Goal: Transaction & Acquisition: Purchase product/service

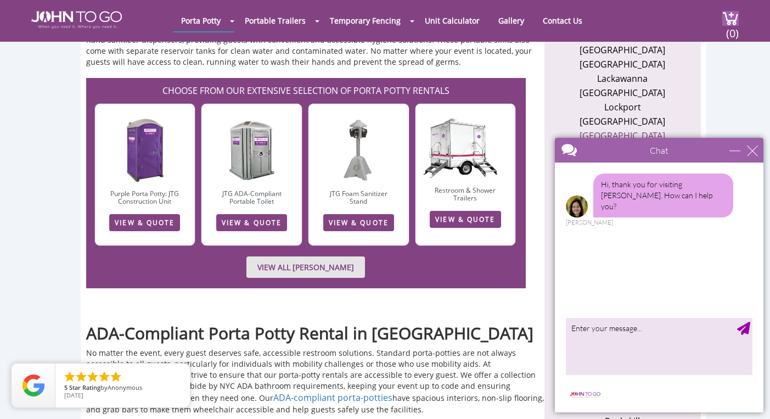
scroll to position [765, 0]
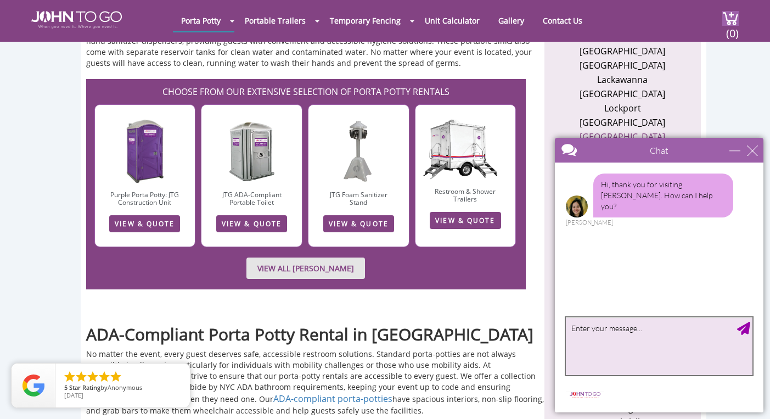
click at [596, 330] on textarea "type your message" at bounding box center [659, 346] width 187 height 58
type textarea "Hi i would like to know the cost to rent a porta potty for a community day even…"
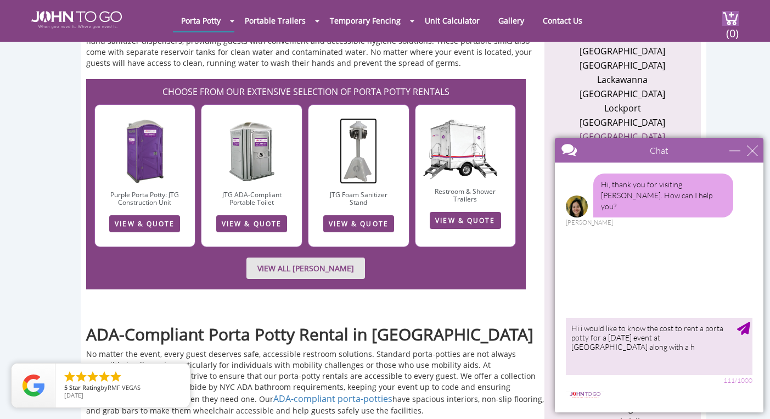
click at [352, 145] on img at bounding box center [358, 151] width 37 height 66
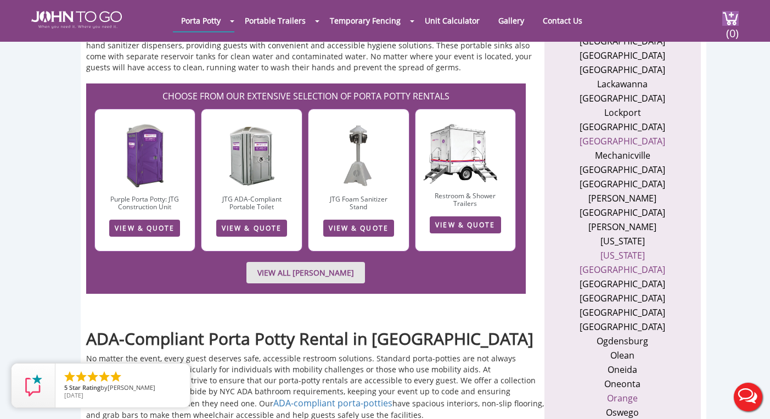
scroll to position [753, 0]
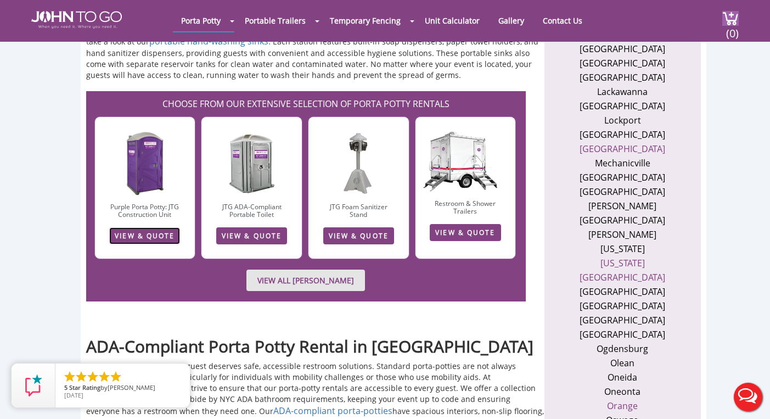
click at [164, 227] on link "VIEW & QUOTE" at bounding box center [144, 235] width 71 height 17
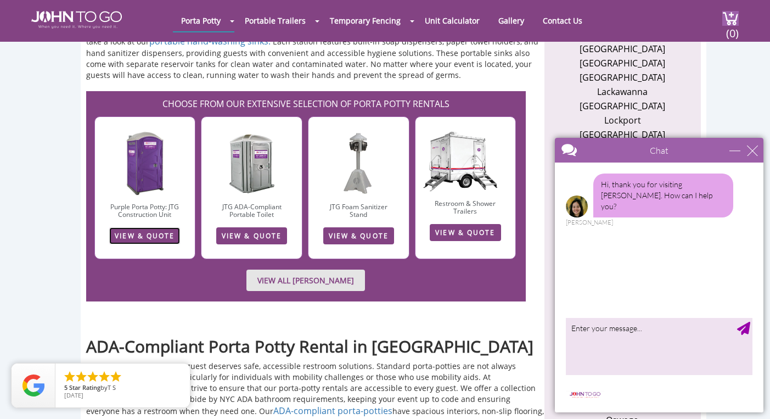
click at [155, 227] on link "VIEW & QUOTE" at bounding box center [144, 235] width 71 height 17
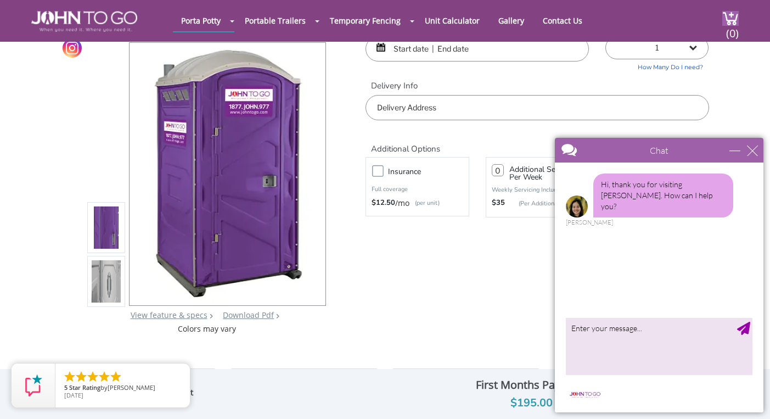
scroll to position [53, 0]
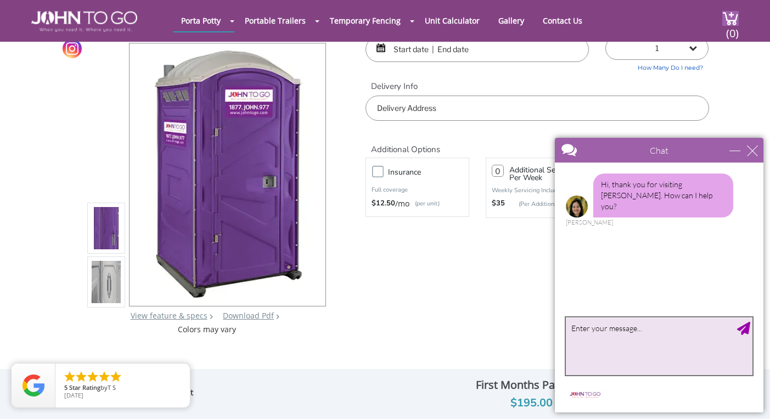
click at [588, 334] on textarea "type your message" at bounding box center [659, 346] width 187 height 58
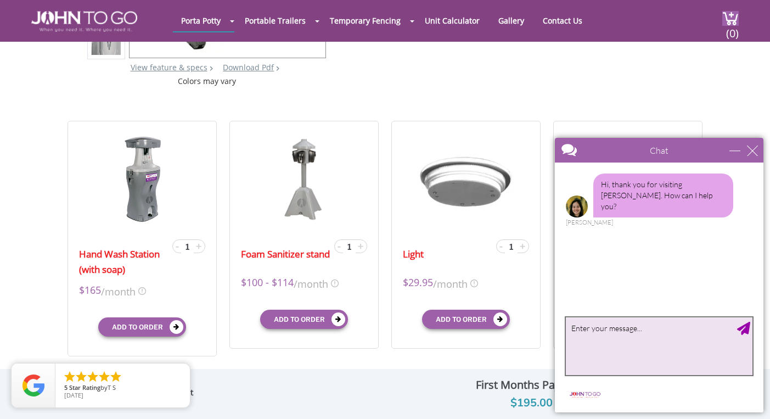
scroll to position [301, 0]
click at [582, 336] on textarea "type your message" at bounding box center [659, 346] width 187 height 58
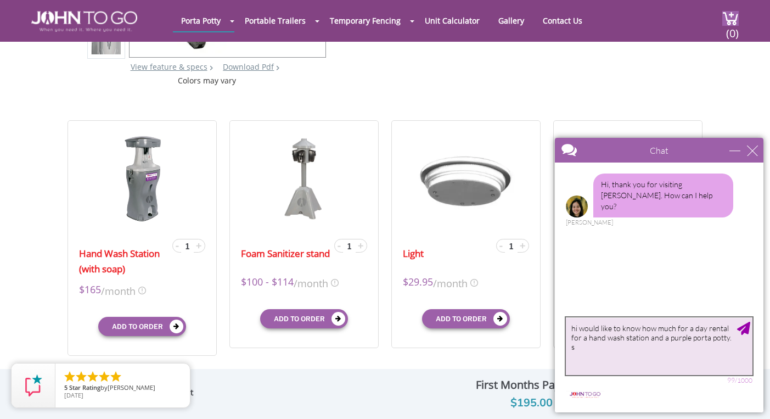
type textarea "hi would like to know how much for a day rental for a hand wash station and a p…"
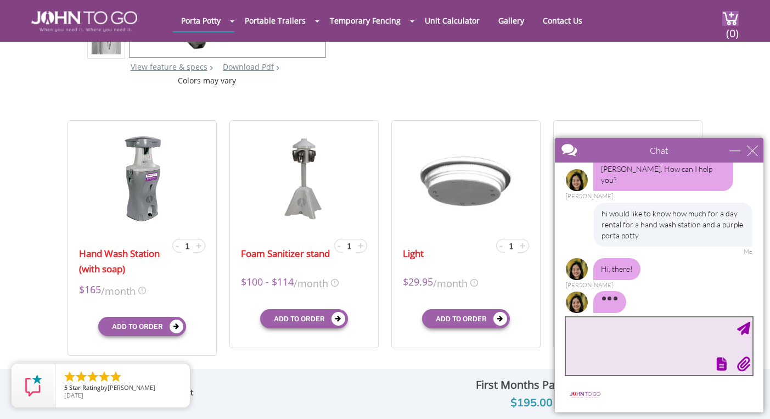
scroll to position [40, 0]
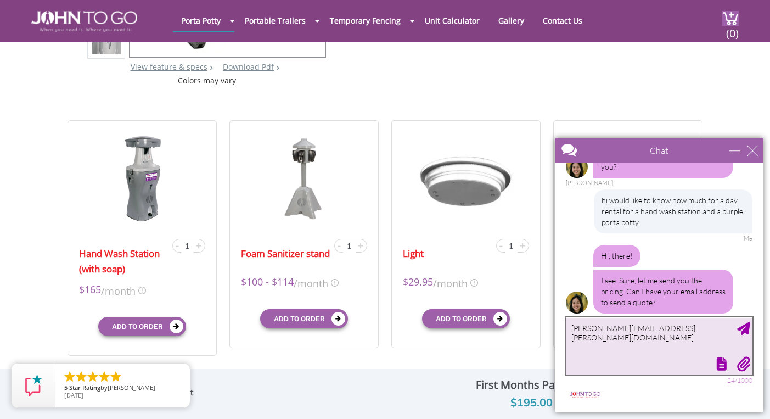
type textarea "[PERSON_NAME][EMAIL_ADDRESS][PERSON_NAME][DOMAIN_NAME]"
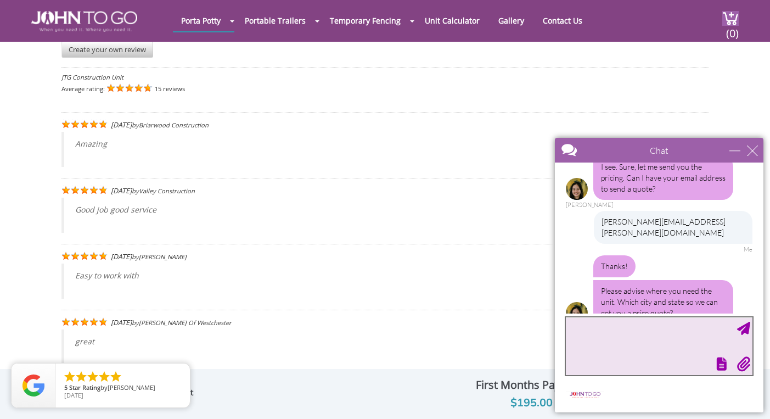
scroll to position [2022, 0]
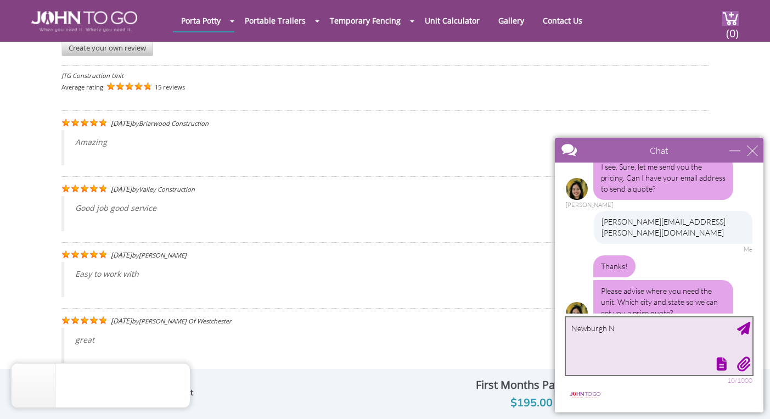
type textarea "[GEOGRAPHIC_DATA] [GEOGRAPHIC_DATA]"
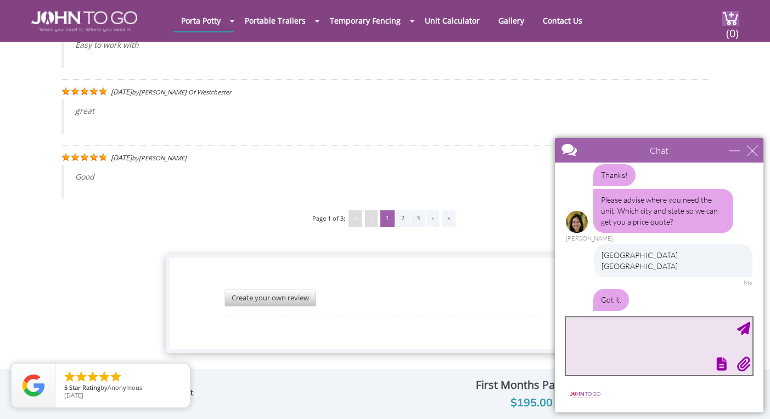
scroll to position [269, 0]
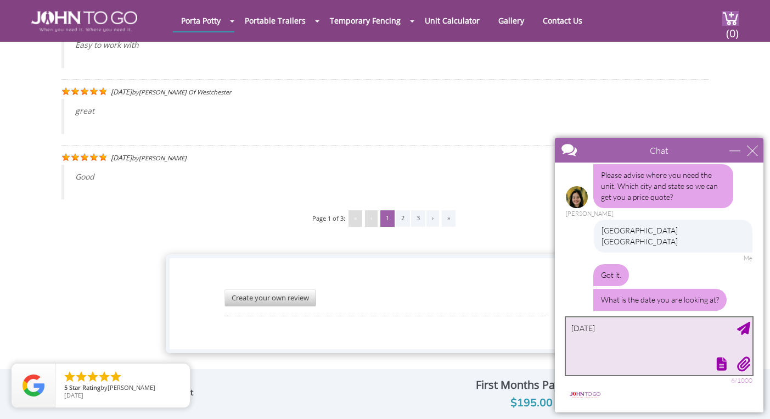
type textarea "[DATE]"
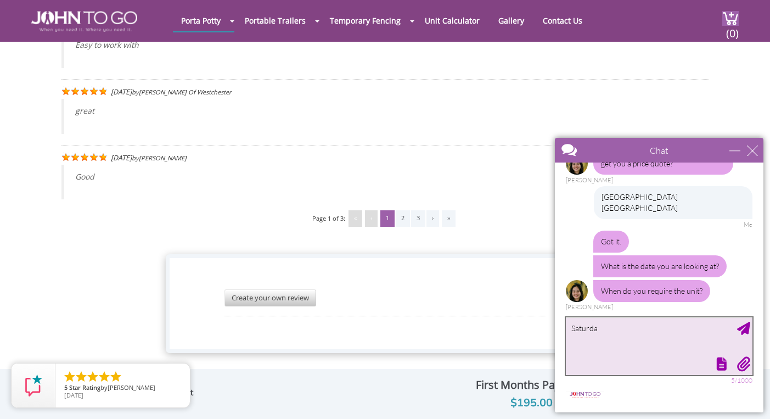
type textarea "[DATE]"
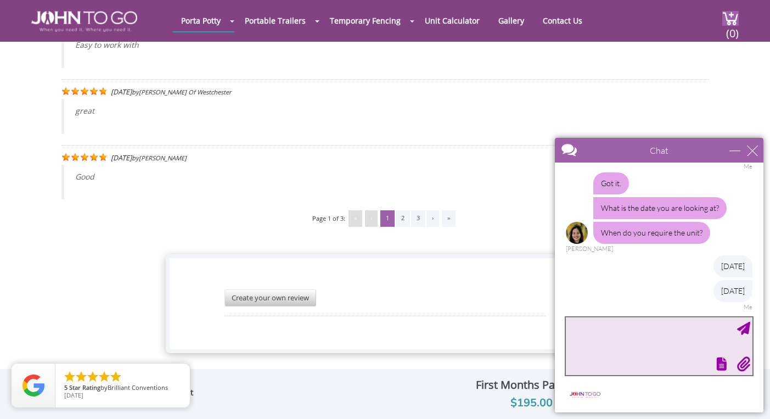
scroll to position [383, 0]
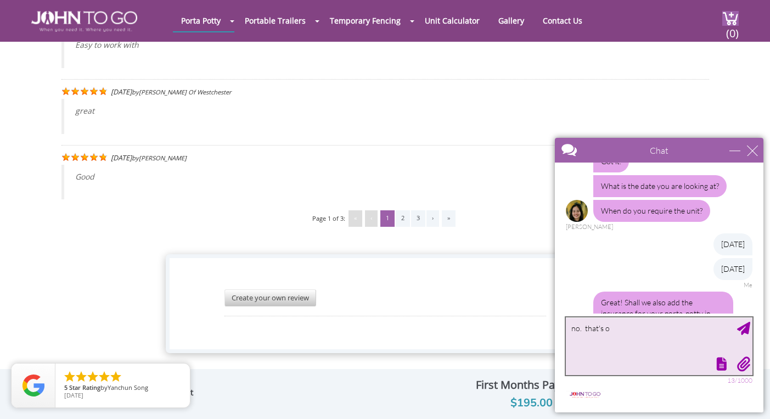
type textarea "no. that's ok"
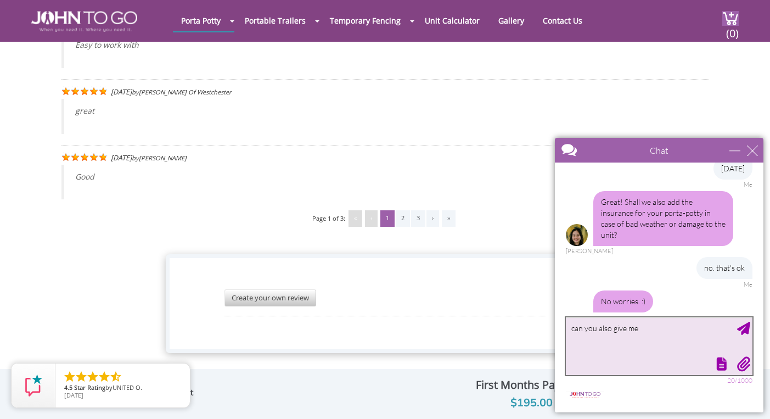
scroll to position [521, 0]
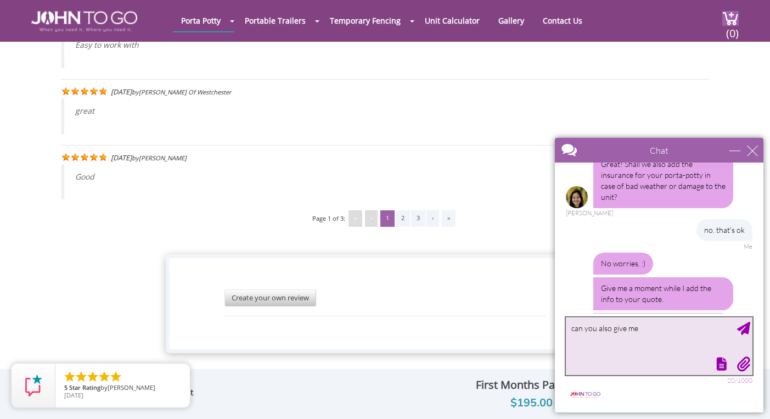
drag, startPoint x: 640, startPoint y: 329, endPoint x: 511, endPoint y: 330, distance: 129.0
click at [548, 330] on html "Chat Email [PERSON_NAME][EMAIL_ADDRESS][PERSON_NAME][DOMAIN_NAME] Your Question…" at bounding box center [659, 275] width 222 height 288
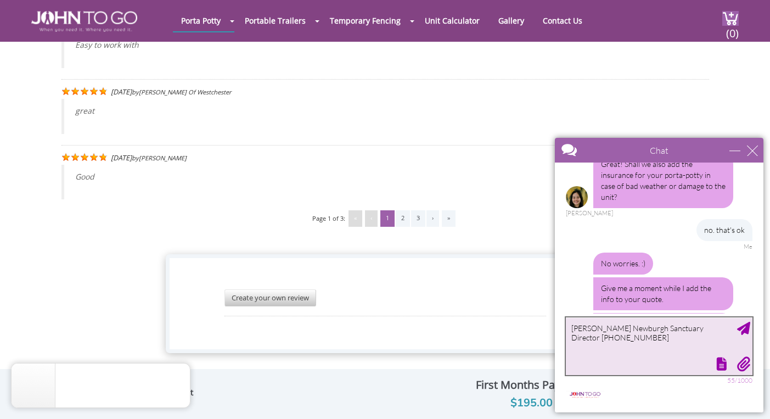
type textarea "[PERSON_NAME] Newburgh Sanctuary Director [PHONE_NUMBER]"
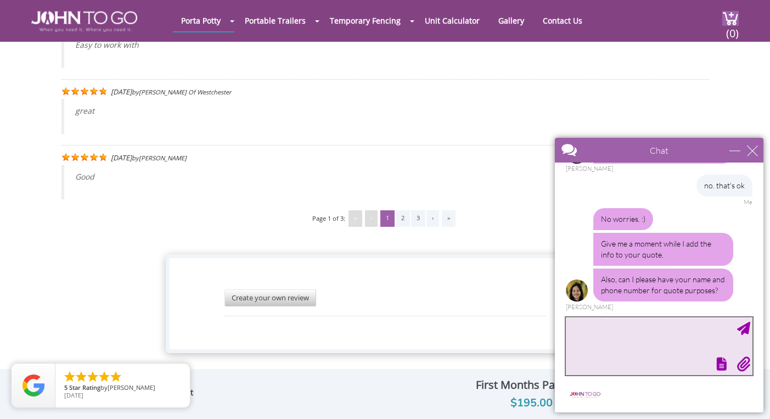
scroll to position [634, 0]
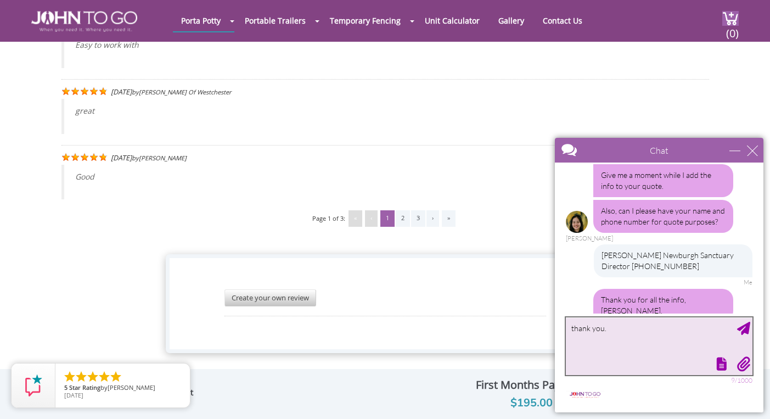
type textarea "thank you."
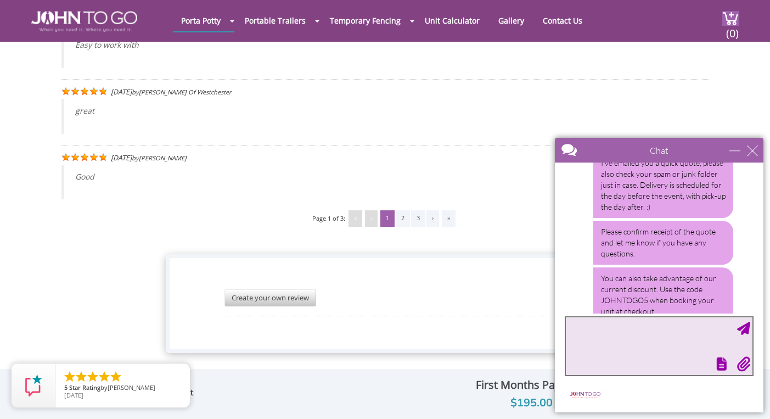
scroll to position [910, 0]
click at [573, 328] on textarea "how much is the discount?" at bounding box center [659, 346] width 187 height 58
type textarea "quote received thank you. Do you know how much is the discount?"
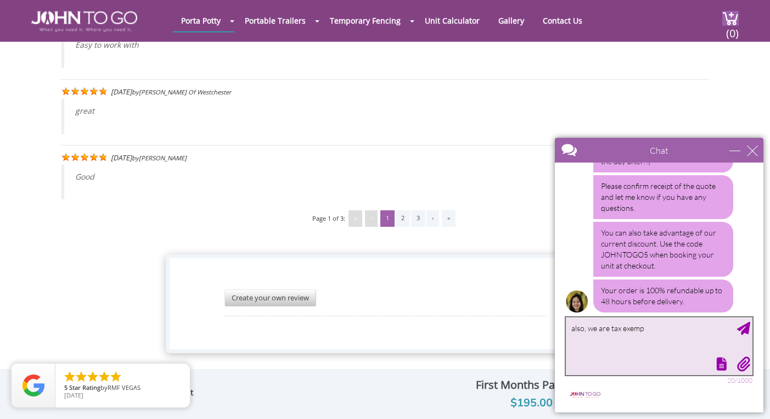
scroll to position [988, 0]
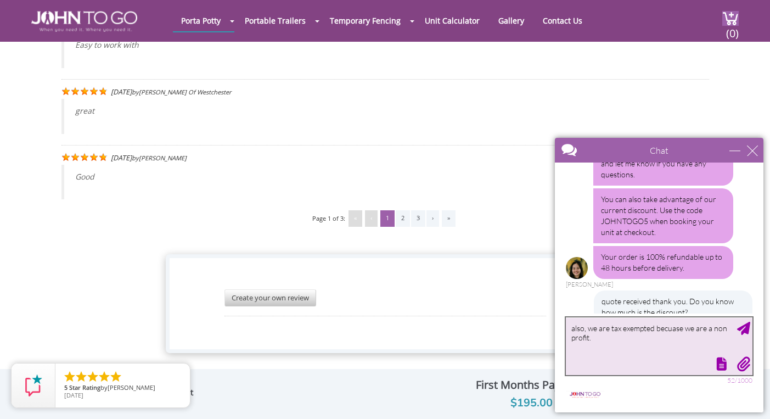
type textarea "also, we are tax exempted becuase we are a non profit."
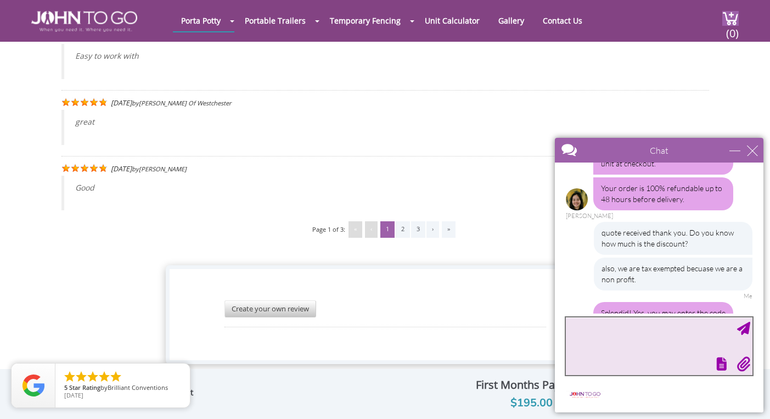
scroll to position [2238, 0]
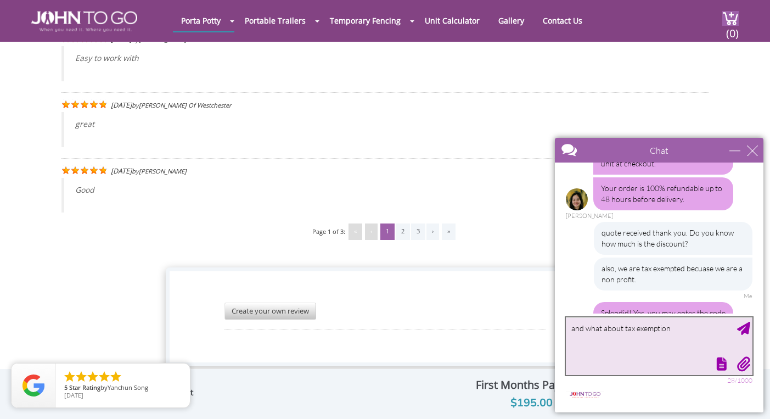
type textarea "and what about tax exemption?"
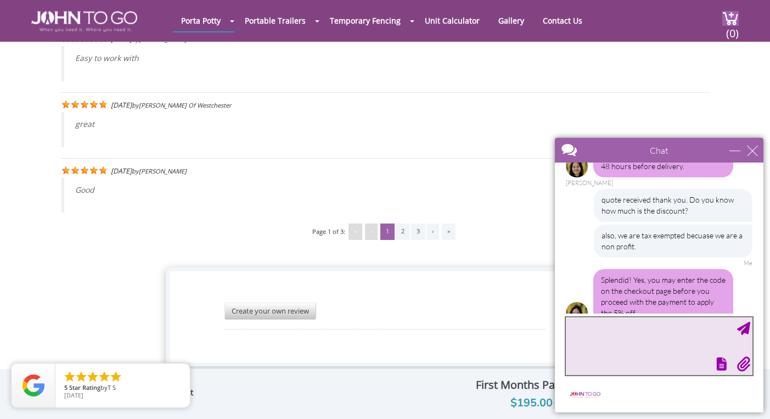
scroll to position [1156, 0]
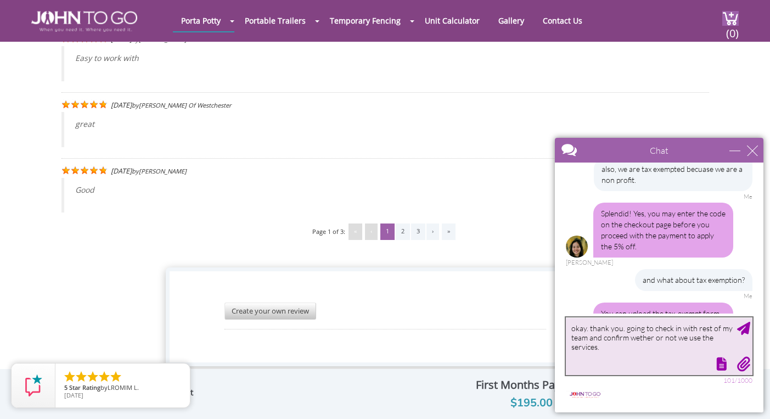
type textarea "okay. thank you. going to check in with rest of my team and confirm wether or n…"
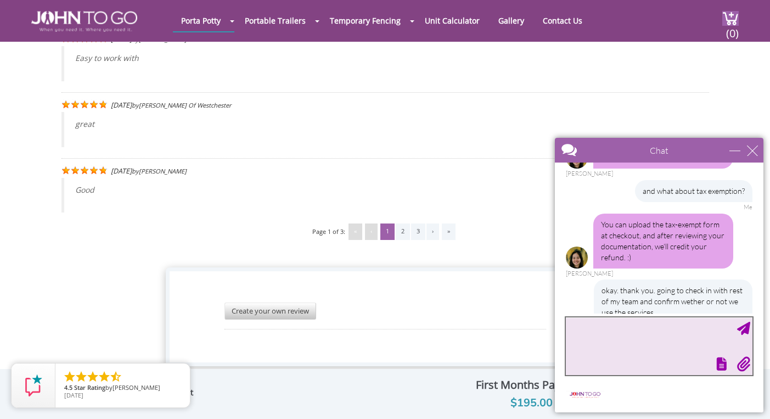
scroll to position [1384, 0]
